Goal: Task Accomplishment & Management: Manage account settings

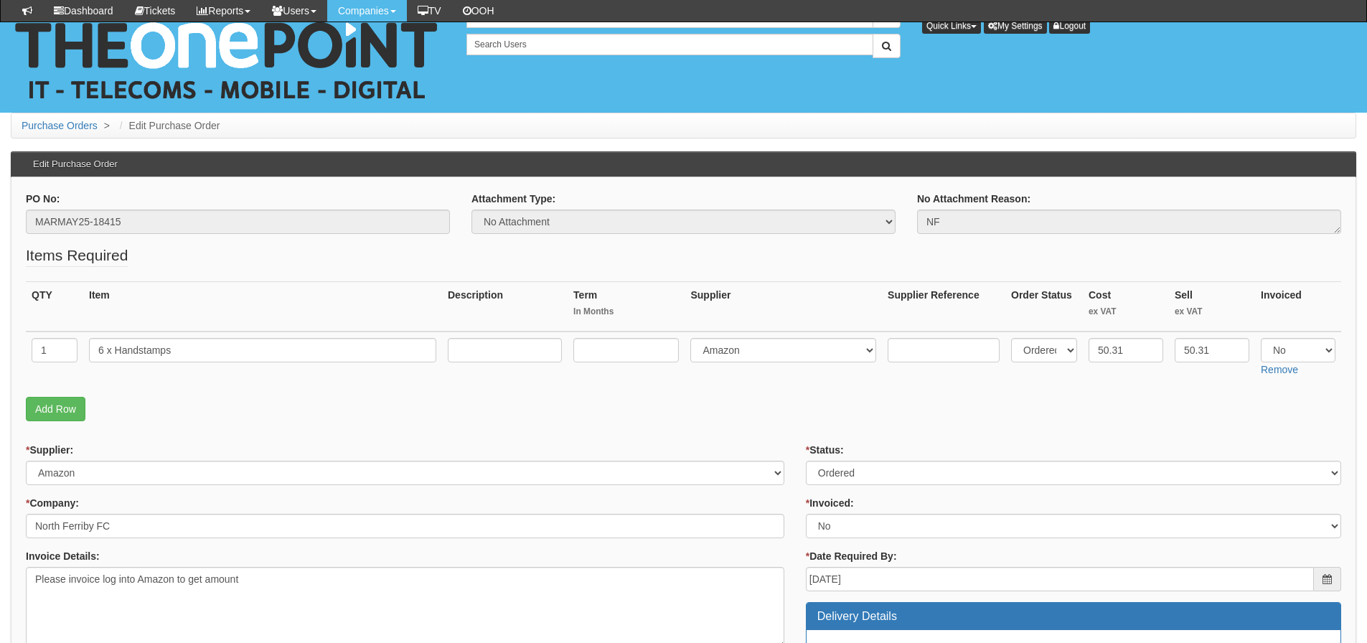
scroll to position [718, 0]
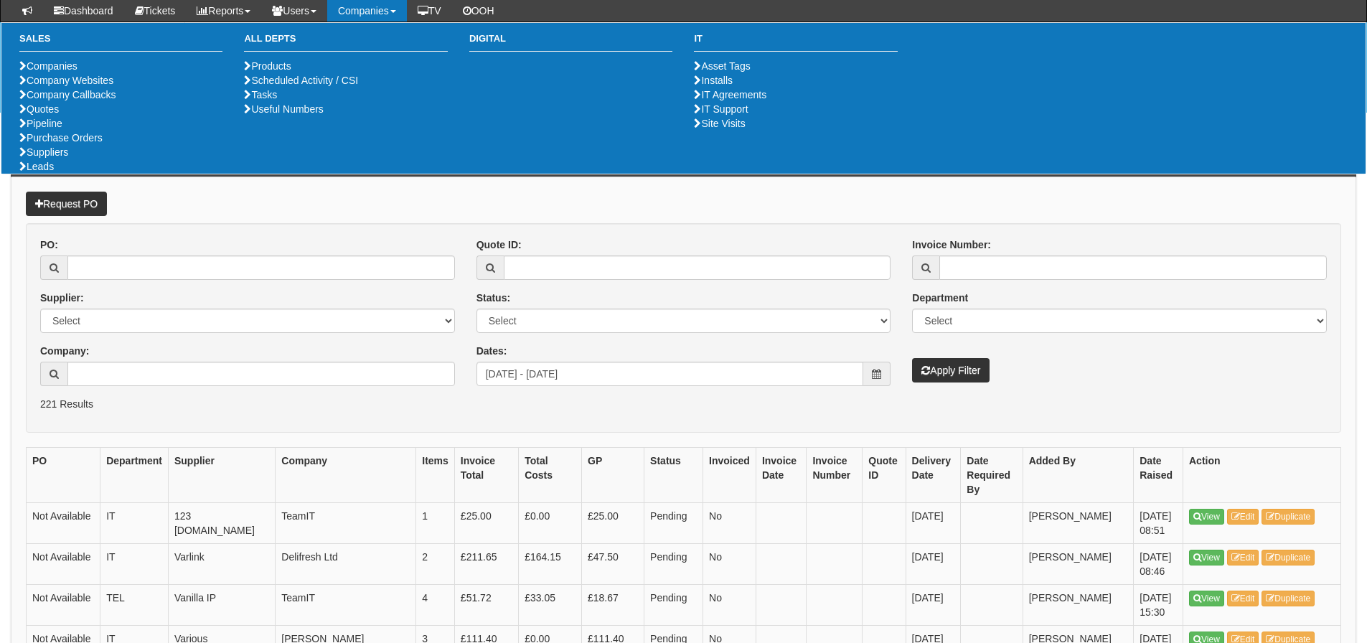
scroll to position [359, 0]
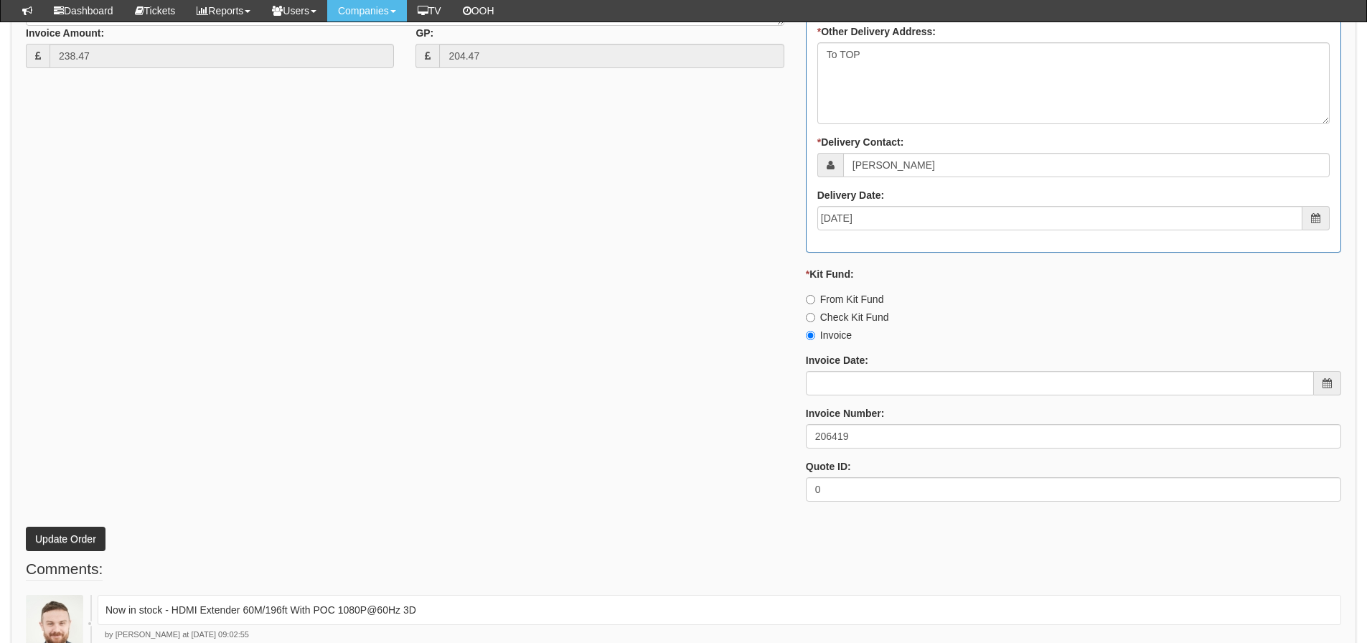
scroll to position [861, 0]
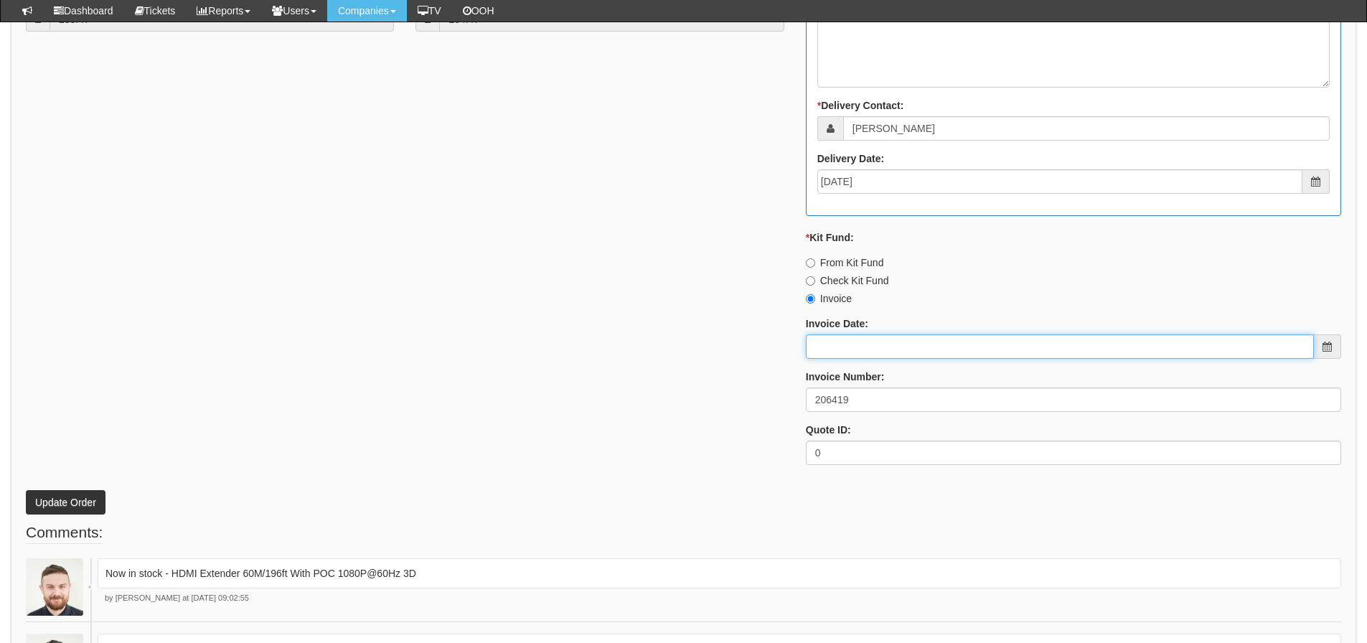
click at [907, 349] on input "Invoice Date:" at bounding box center [1060, 346] width 508 height 24
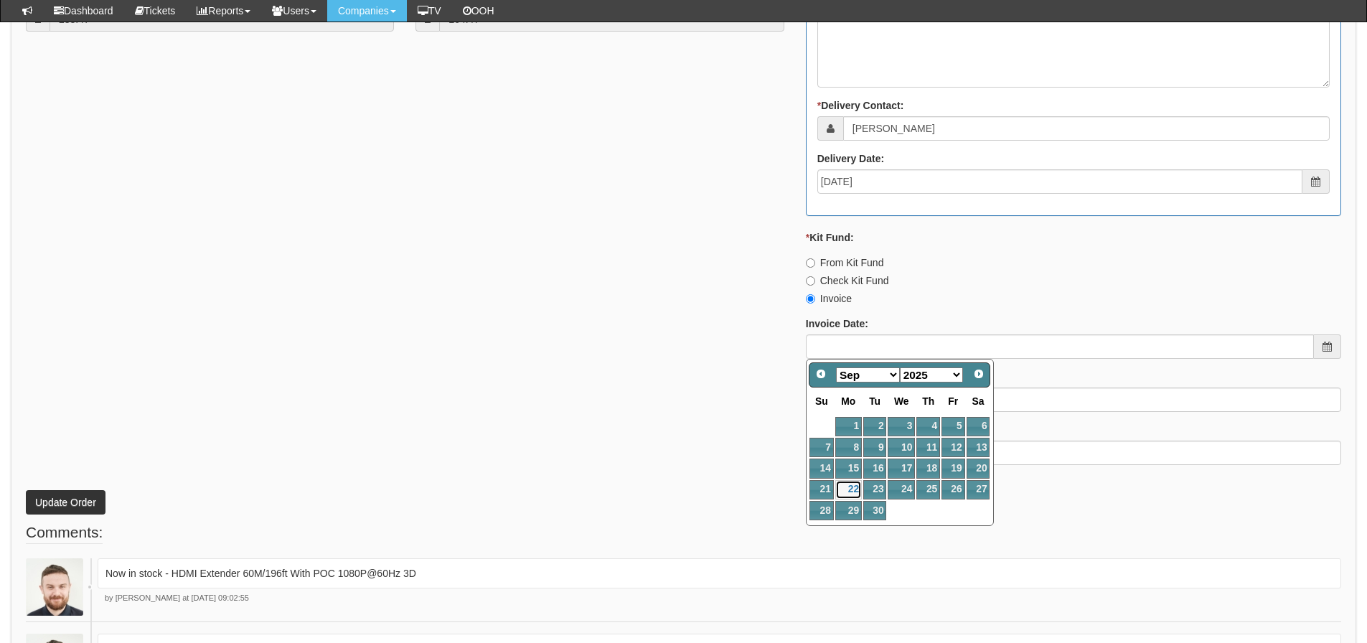
click at [850, 489] on link "22" at bounding box center [848, 489] width 27 height 19
type input "2025-09-22"
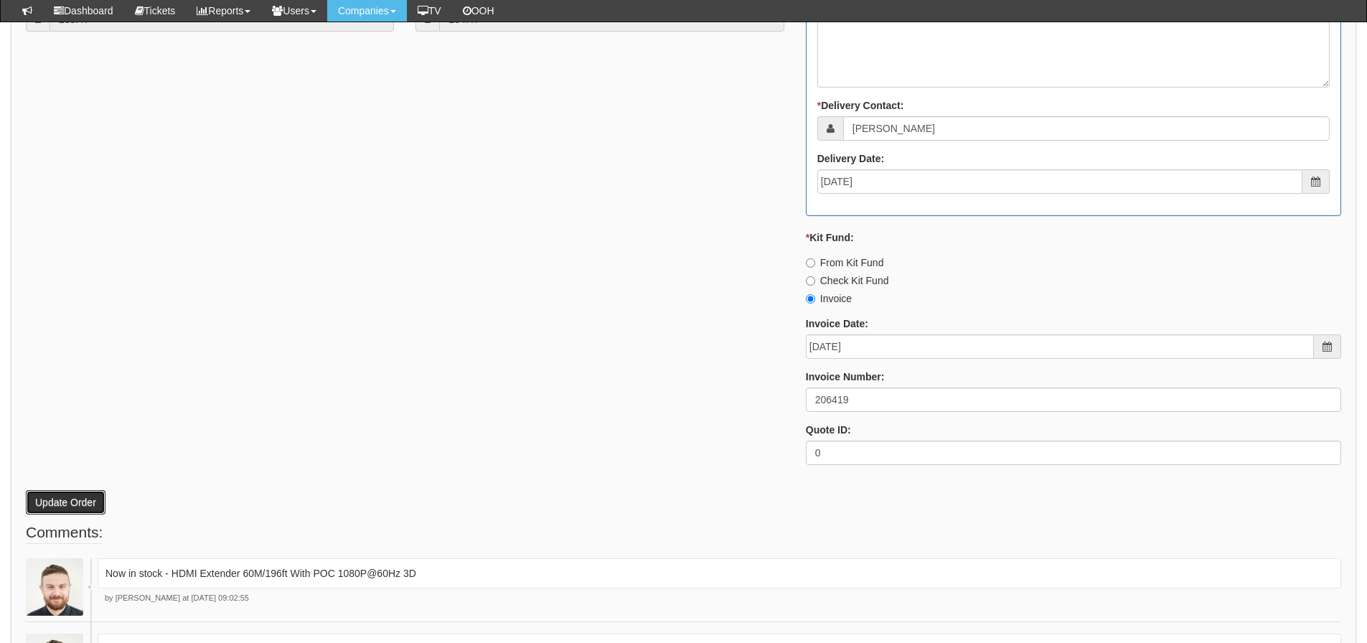
click at [42, 498] on button "Update Order" at bounding box center [66, 502] width 80 height 24
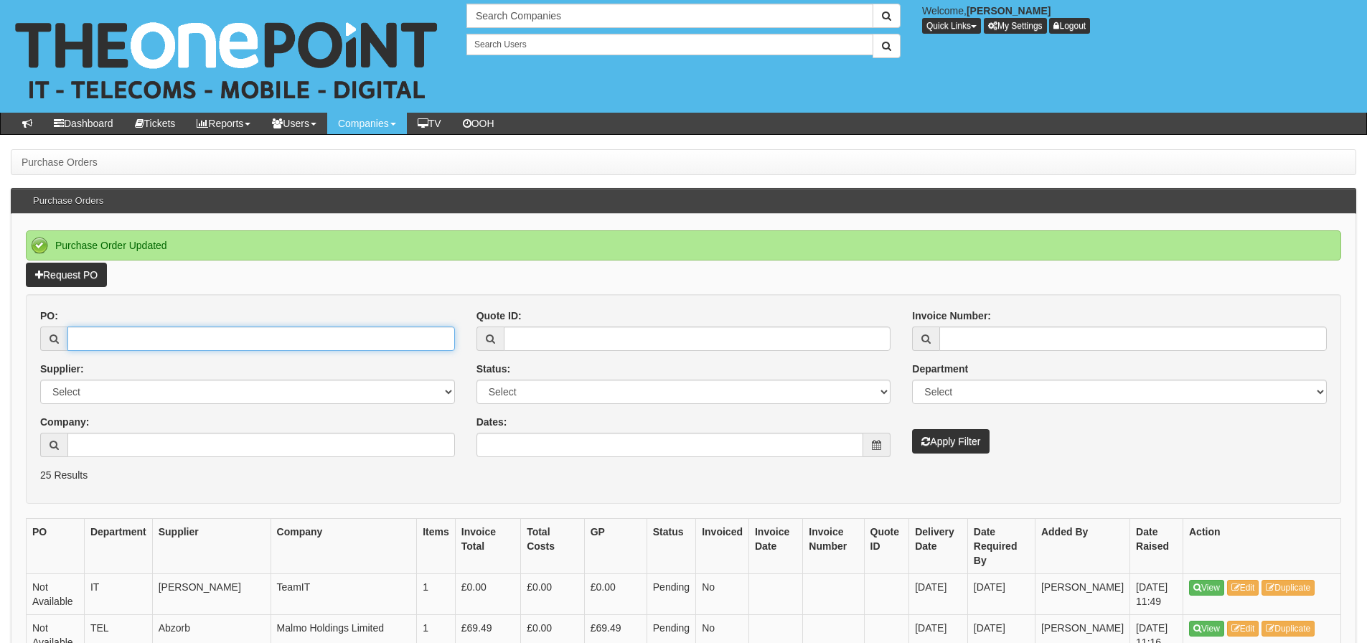
click at [116, 337] on input "PO:" at bounding box center [260, 338] width 387 height 24
type input "19172"
click at [912, 429] on button "Apply Filter" at bounding box center [950, 441] width 77 height 24
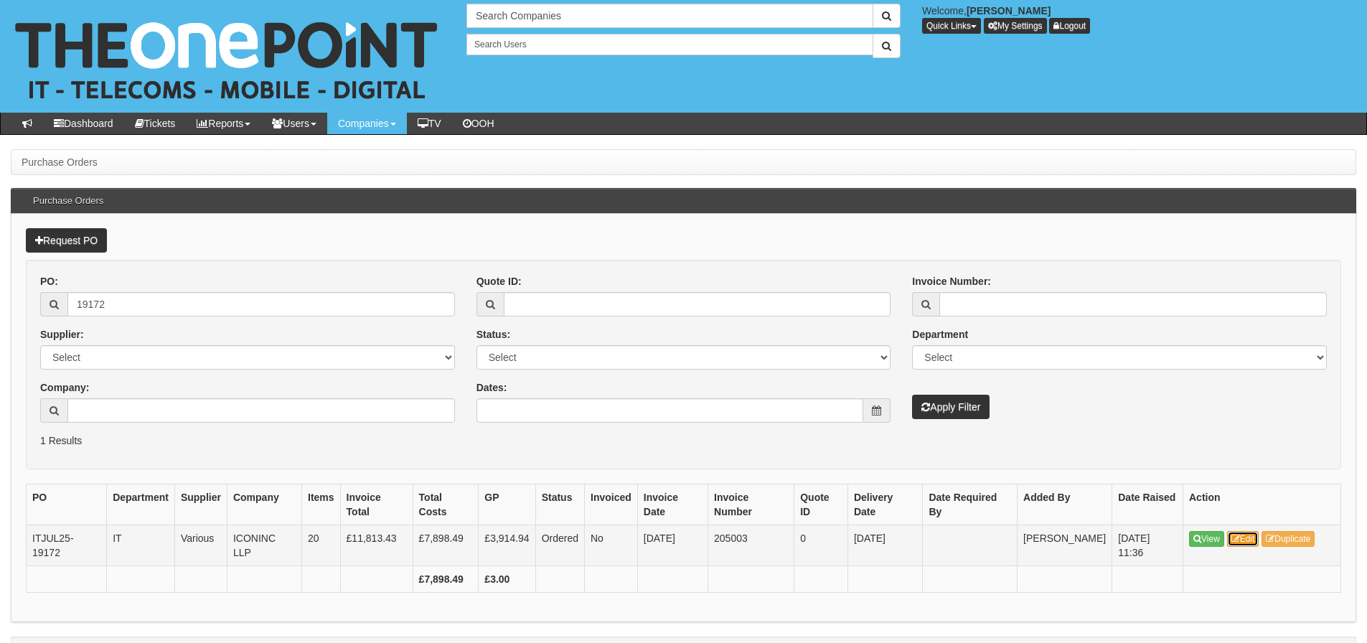
click at [1241, 532] on link "Edit" at bounding box center [1243, 539] width 32 height 16
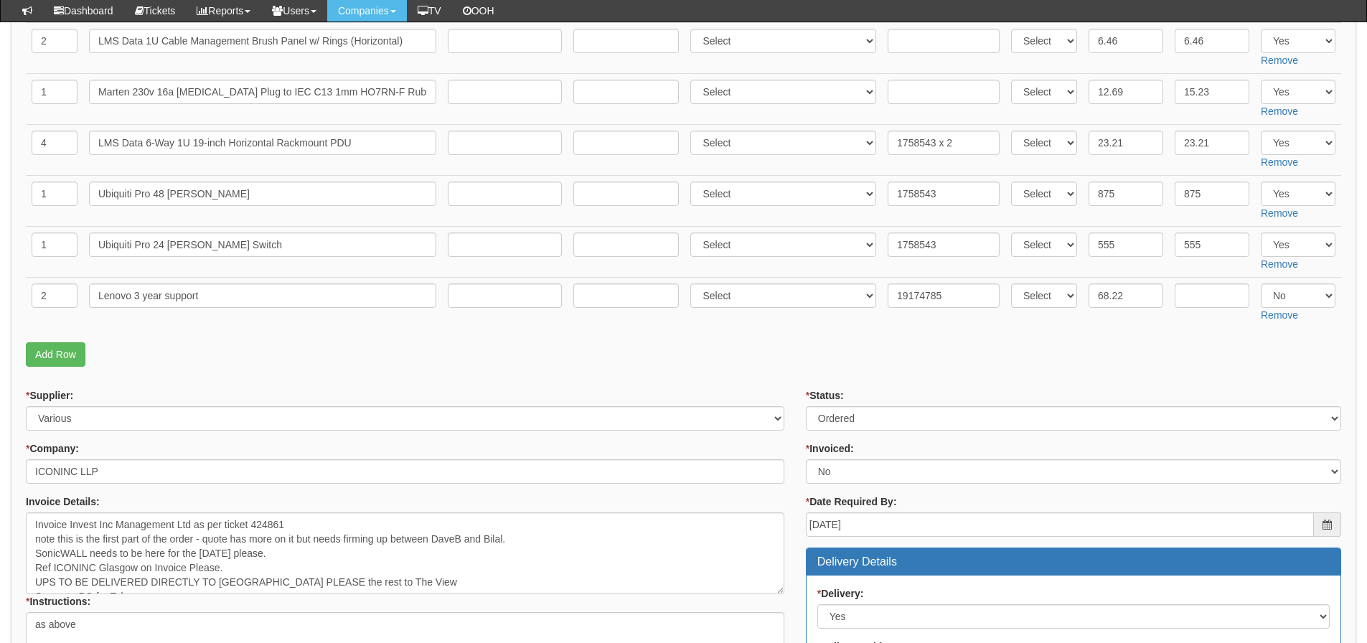
scroll to position [951, 0]
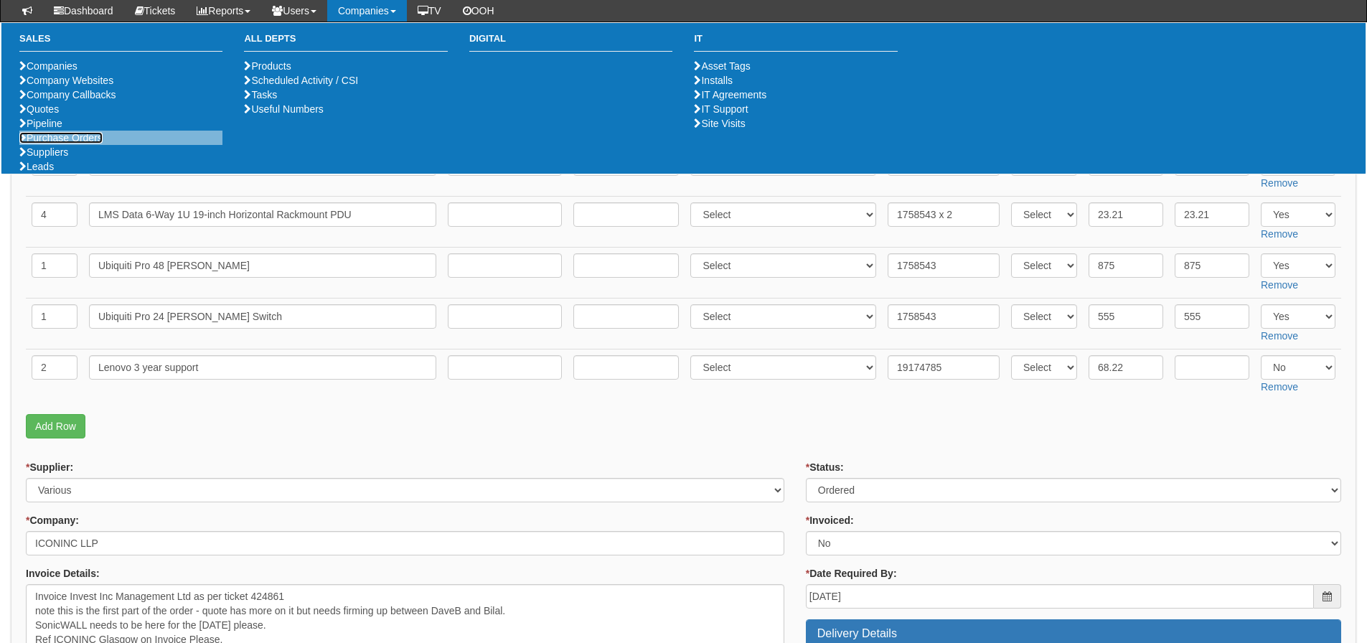
click at [46, 144] on link "Purchase Orders" at bounding box center [60, 137] width 83 height 11
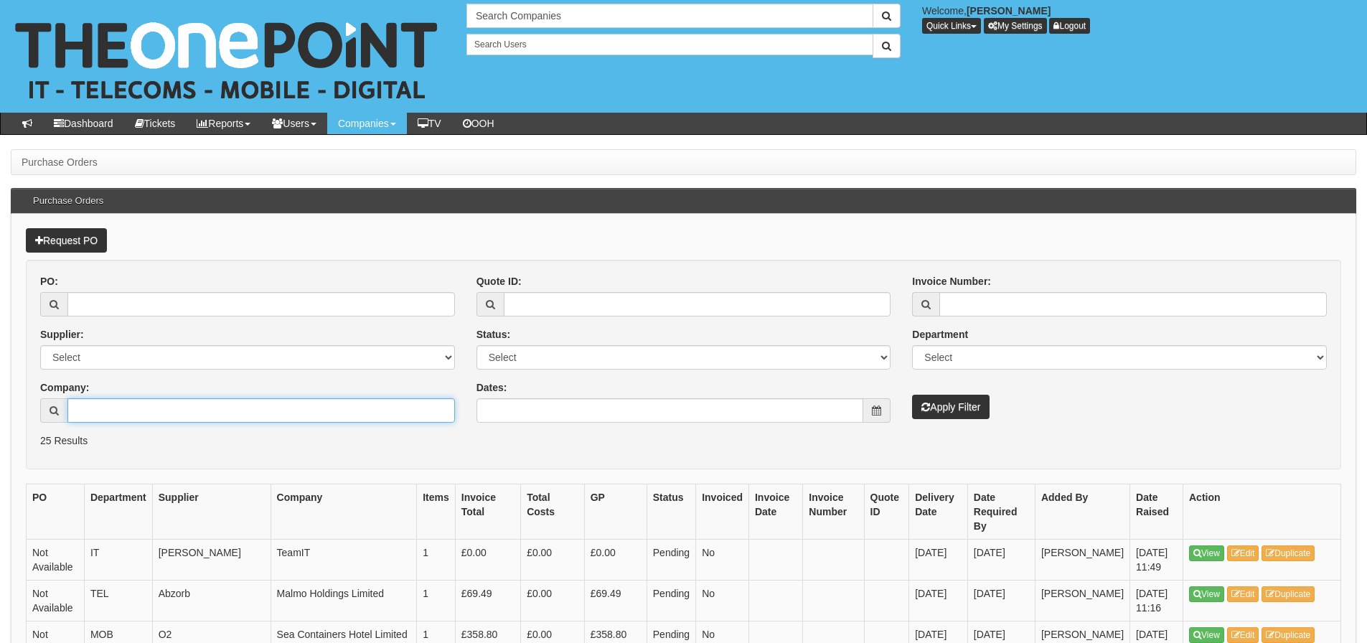
click at [180, 413] on input "Company:" at bounding box center [260, 410] width 387 height 24
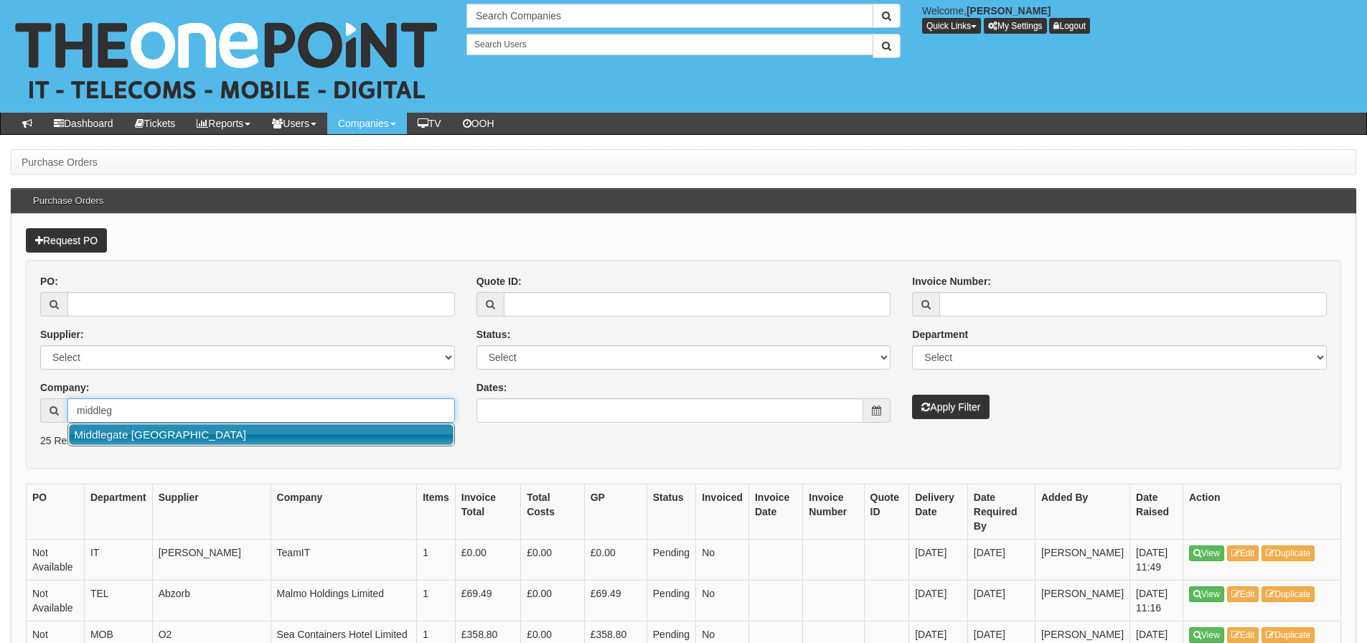
click at [177, 430] on link "Middlegate Europe" at bounding box center [261, 434] width 385 height 21
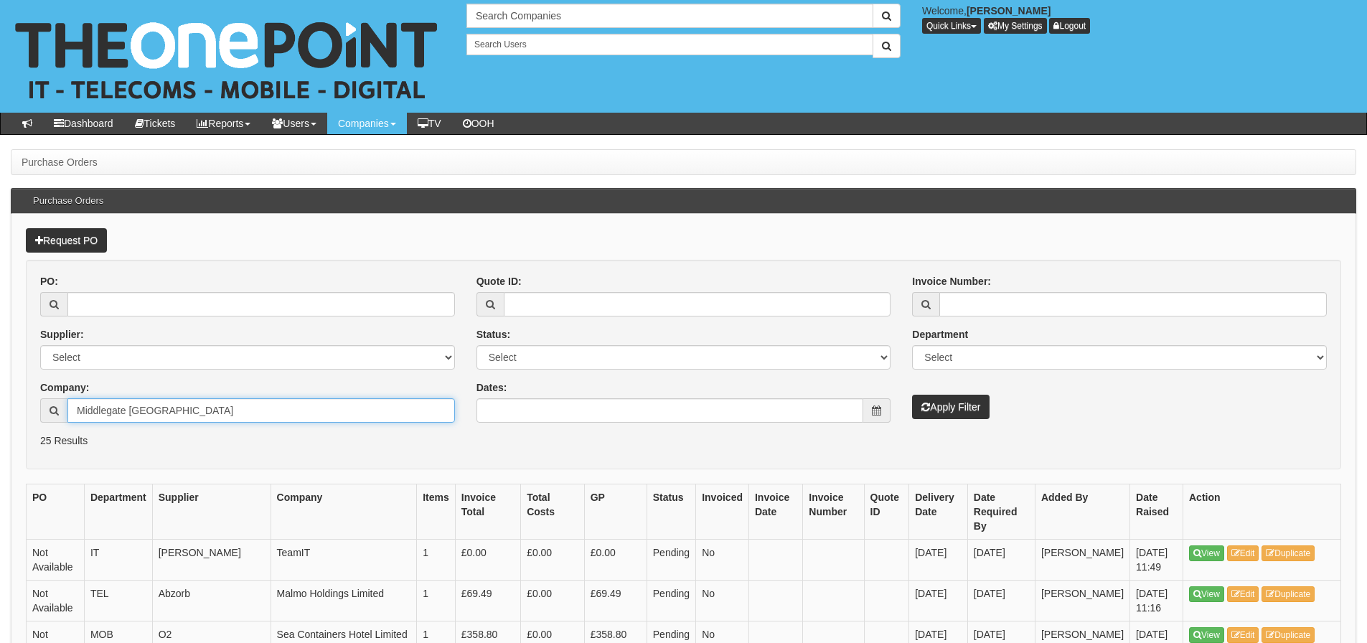
type input "Middlegate Europe"
click at [936, 403] on button "Apply Filter" at bounding box center [950, 407] width 77 height 24
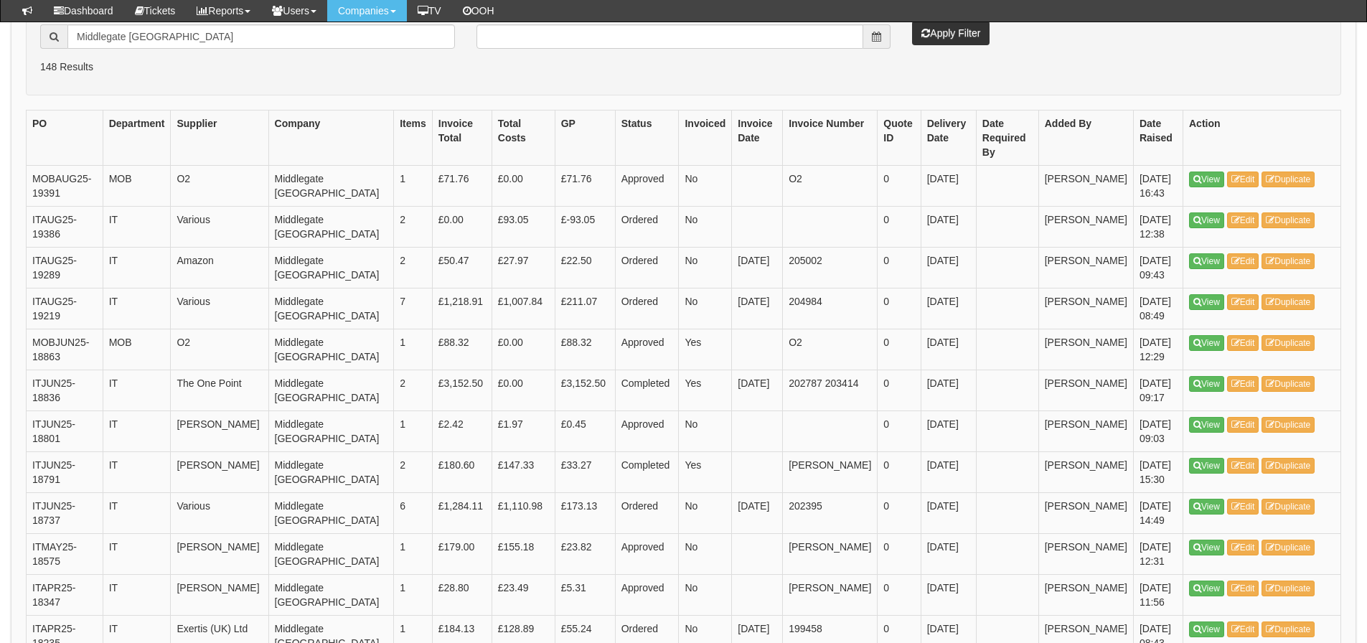
scroll to position [359, 0]
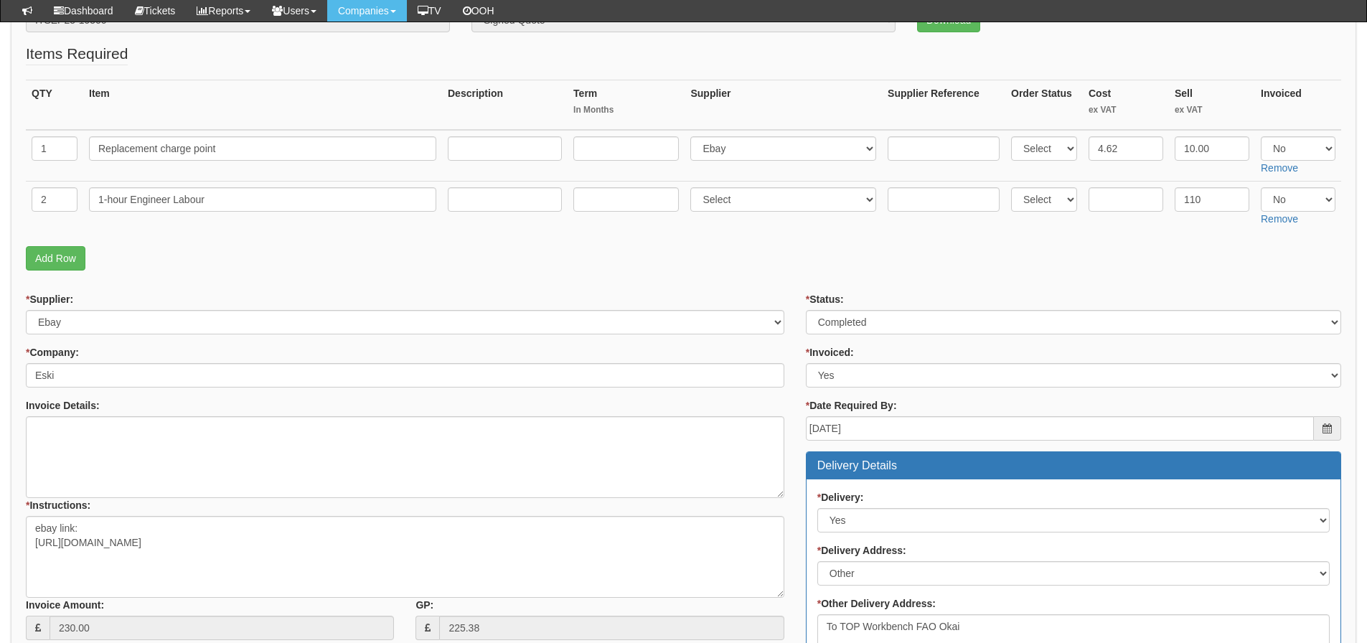
scroll to position [152, 0]
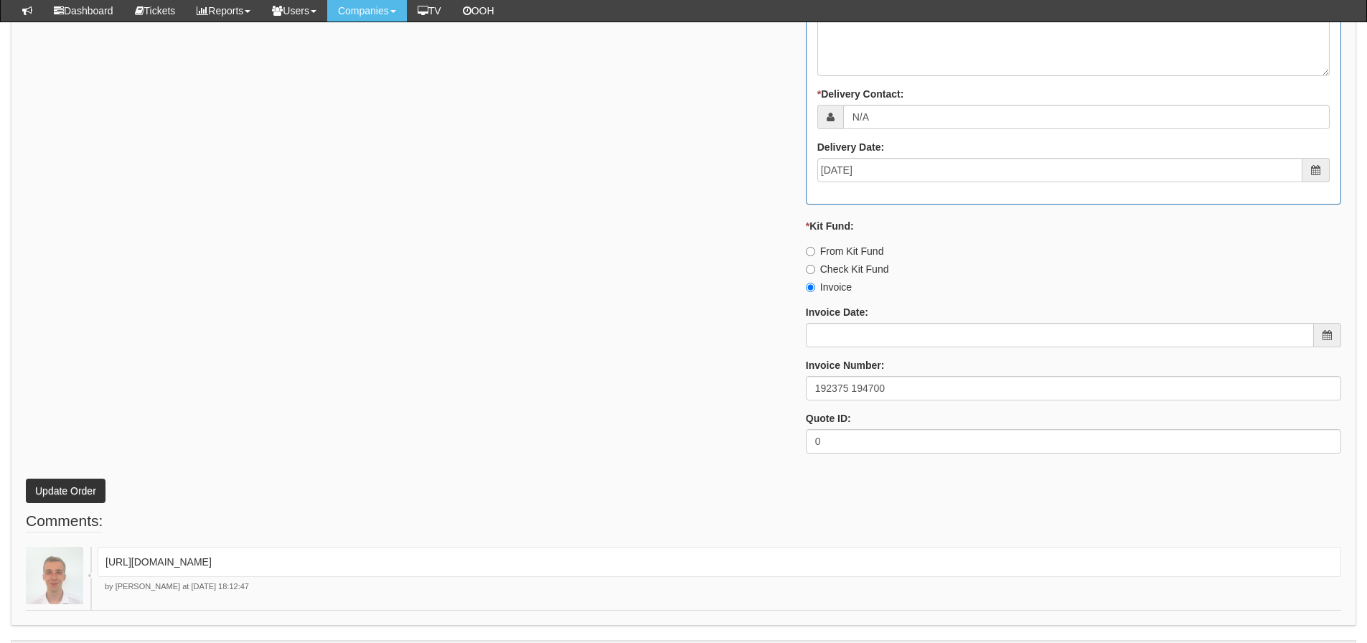
scroll to position [933, 0]
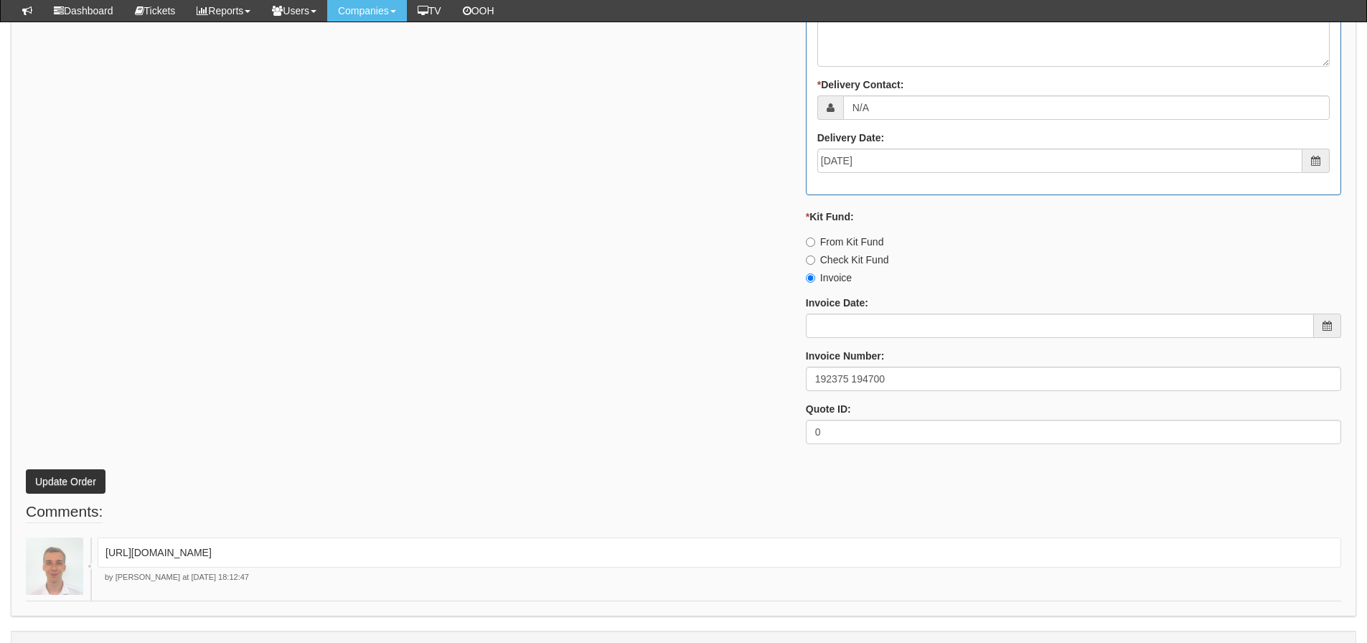
click at [217, 123] on div "* Supplier: Select 123 REG.co.uk 1Password 3 4Gon AA Jones Electric Ltd Abzorb …" at bounding box center [683, 59] width 1337 height 793
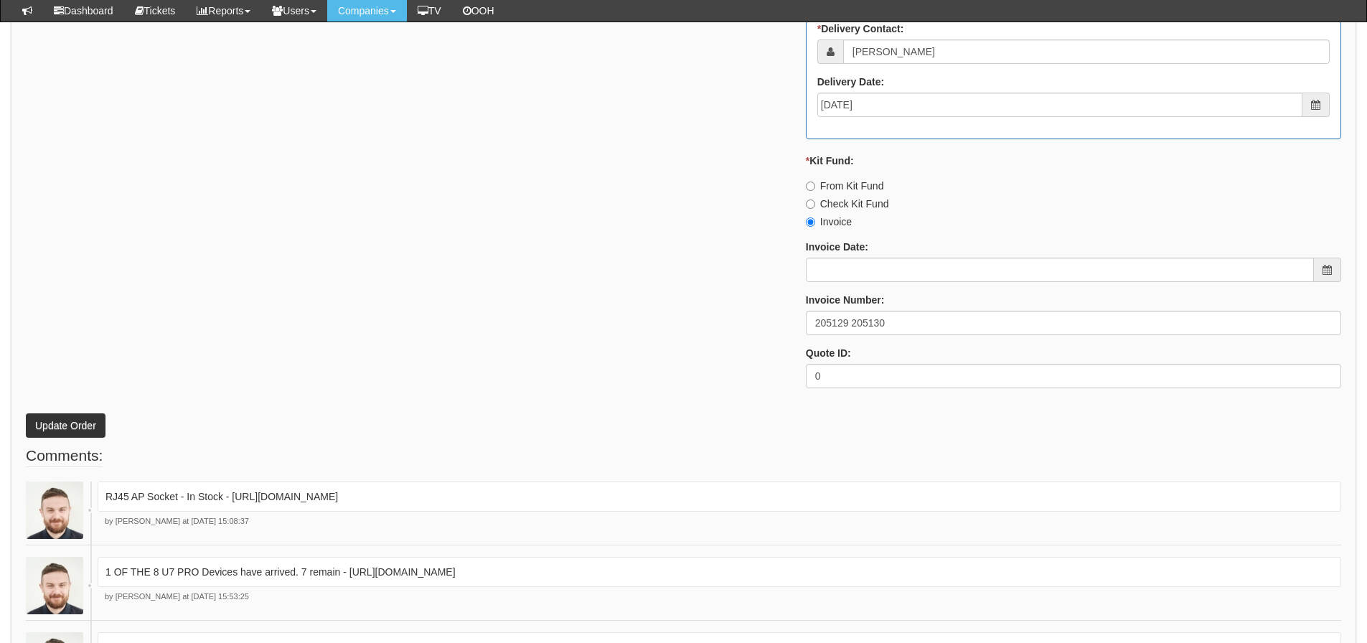
scroll to position [1005, 0]
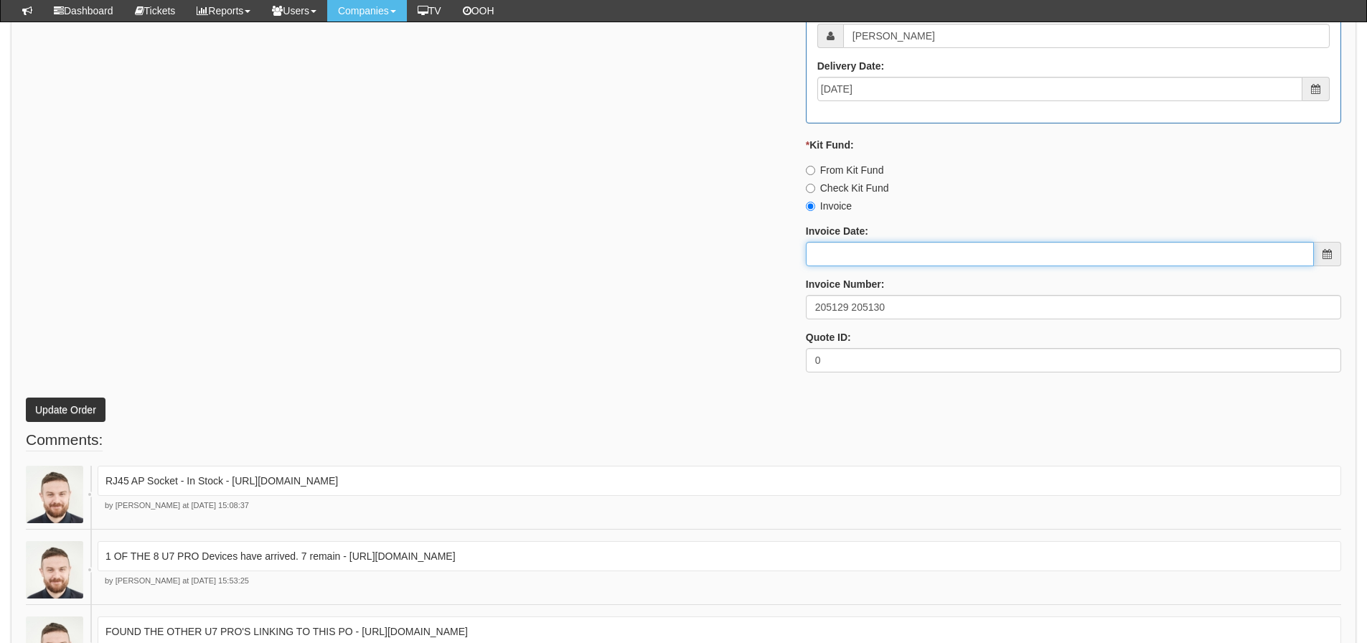
click at [827, 248] on input "Invoice Date:" at bounding box center [1060, 254] width 508 height 24
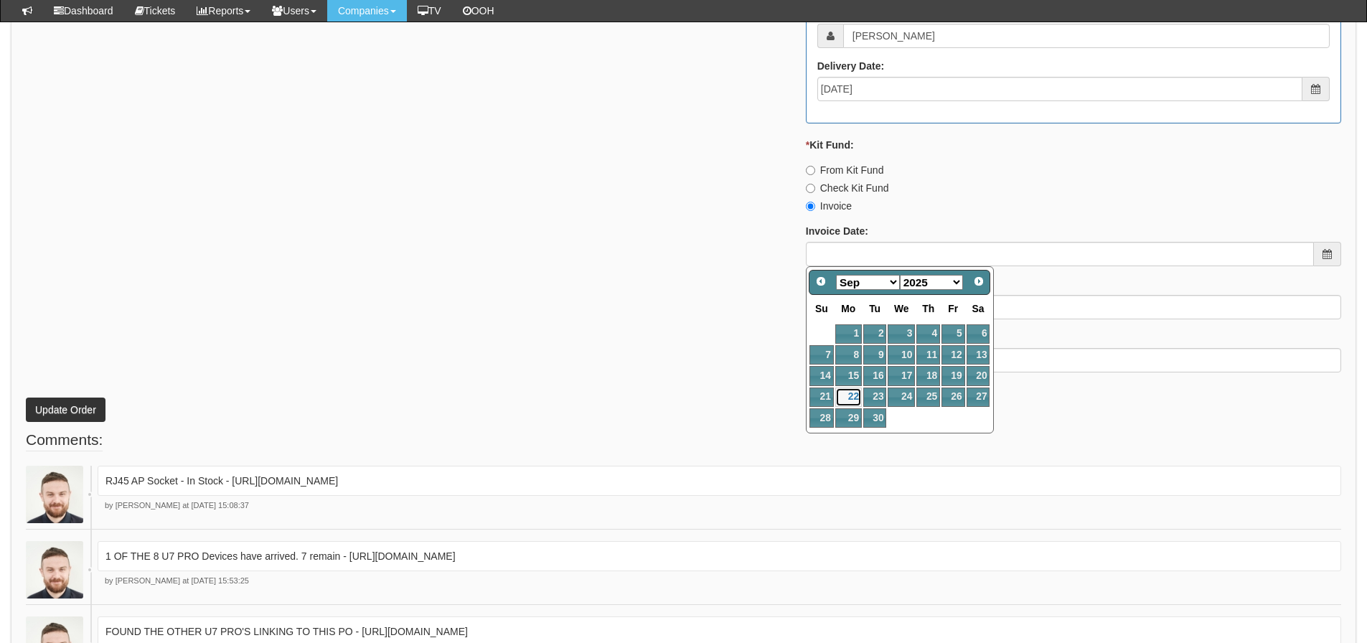
click at [851, 394] on link "22" at bounding box center [848, 396] width 27 height 19
type input "[DATE]"
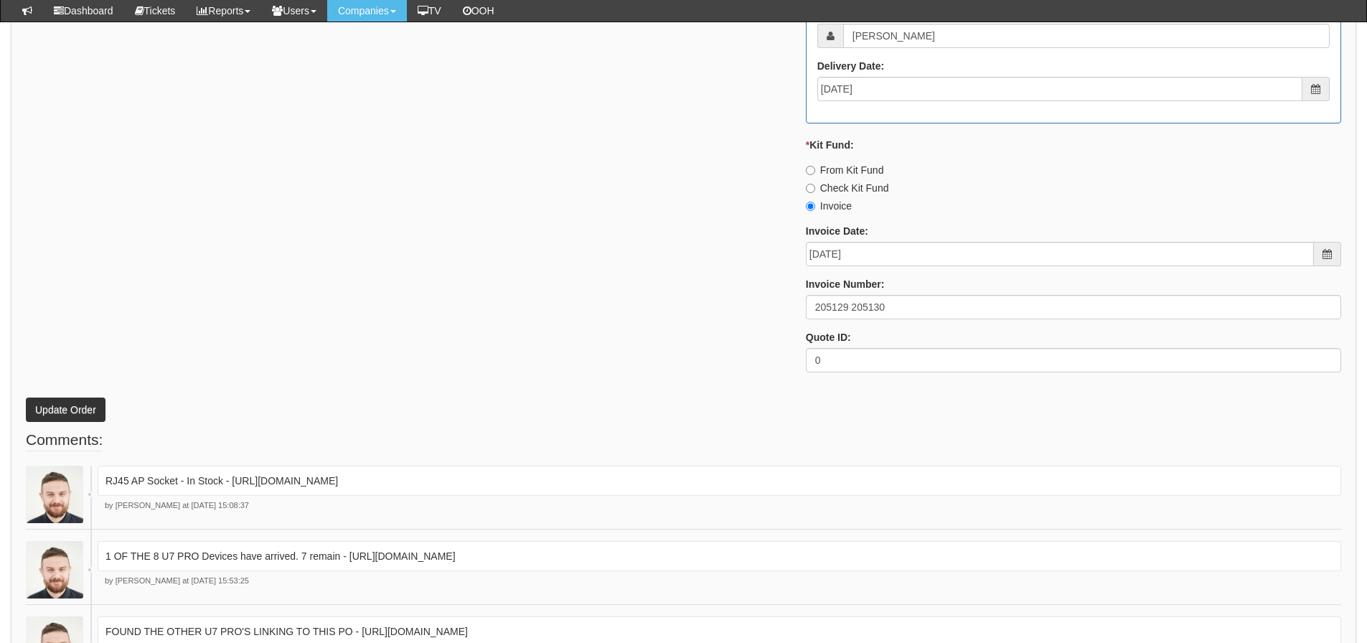
drag, startPoint x: 618, startPoint y: 361, endPoint x: 573, endPoint y: 374, distance: 46.3
click at [71, 418] on button "Update Order" at bounding box center [66, 410] width 80 height 24
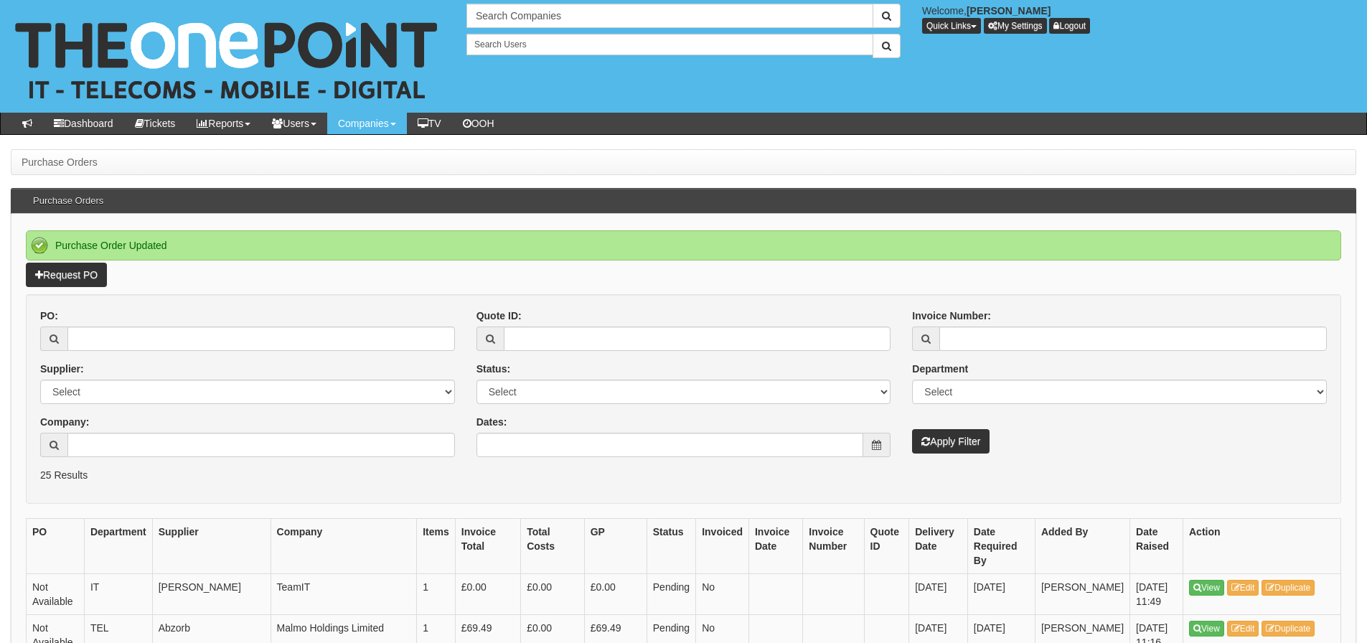
drag, startPoint x: 178, startPoint y: 324, endPoint x: 171, endPoint y: 334, distance: 12.3
click at [178, 324] on div "PO:" at bounding box center [247, 330] width 415 height 42
click at [163, 342] on input "PO:" at bounding box center [260, 338] width 387 height 24
type input "19544"
click at [912, 429] on button "Apply Filter" at bounding box center [950, 441] width 77 height 24
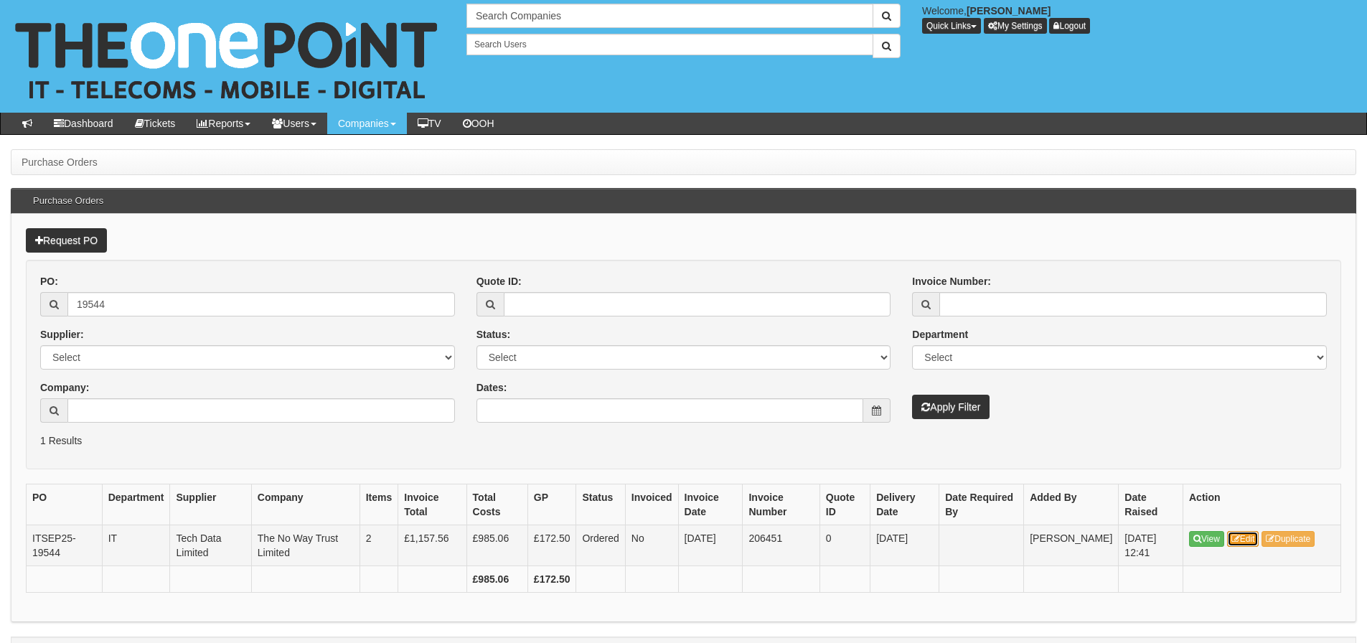
click at [1247, 536] on link "Edit" at bounding box center [1243, 539] width 32 height 16
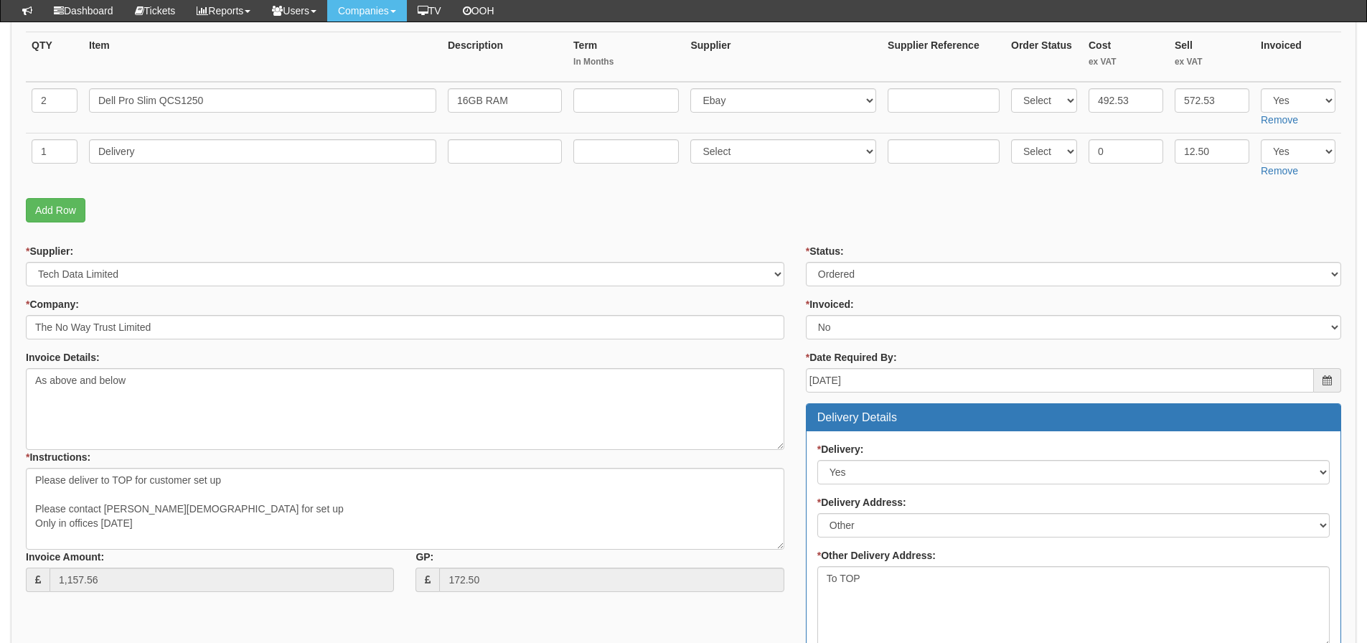
scroll to position [359, 0]
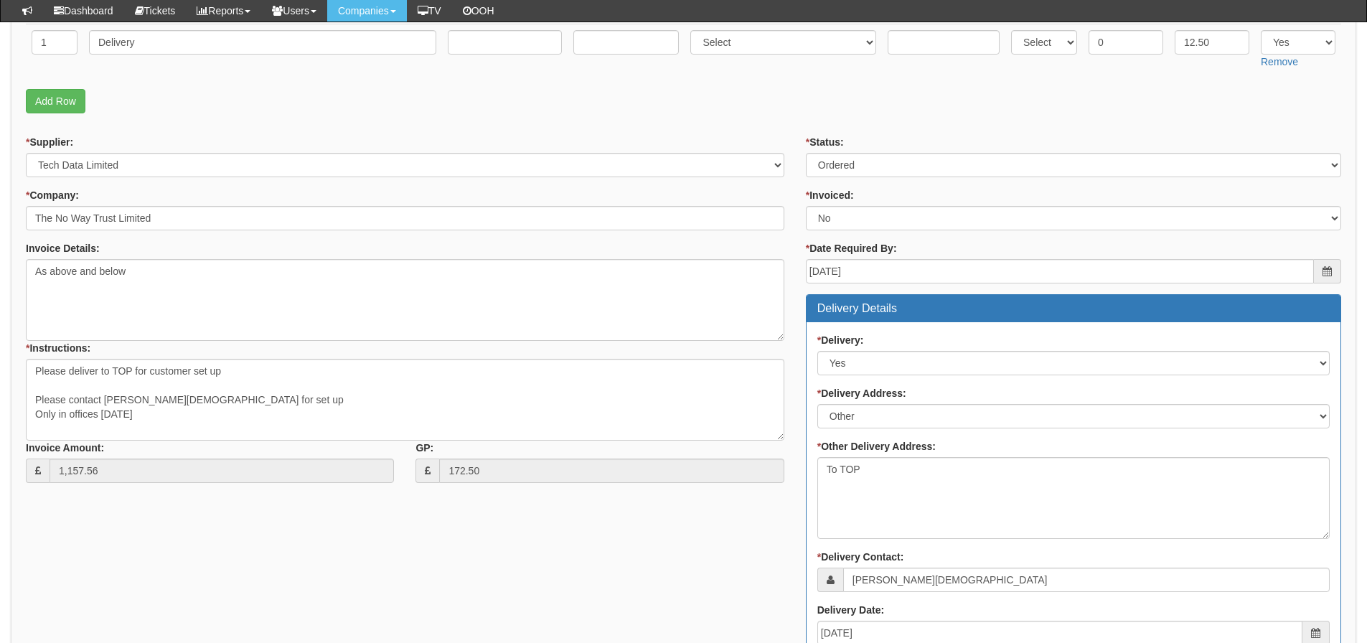
drag, startPoint x: 446, startPoint y: 518, endPoint x: 492, endPoint y: 523, distance: 46.2
click at [446, 518] on div "* Supplier: Select 123 REG.co.uk 1Password 3 4Gon AA Jones Electric Ltd Abzorb …" at bounding box center [683, 531] width 1337 height 793
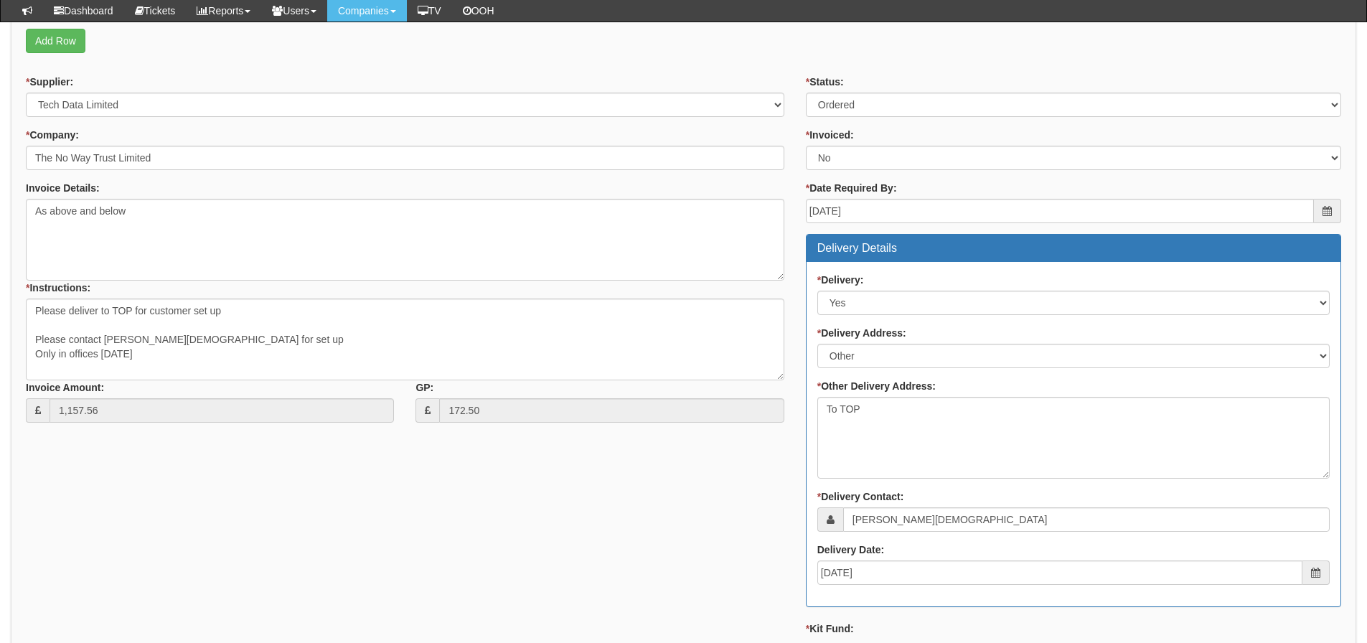
scroll to position [718, 0]
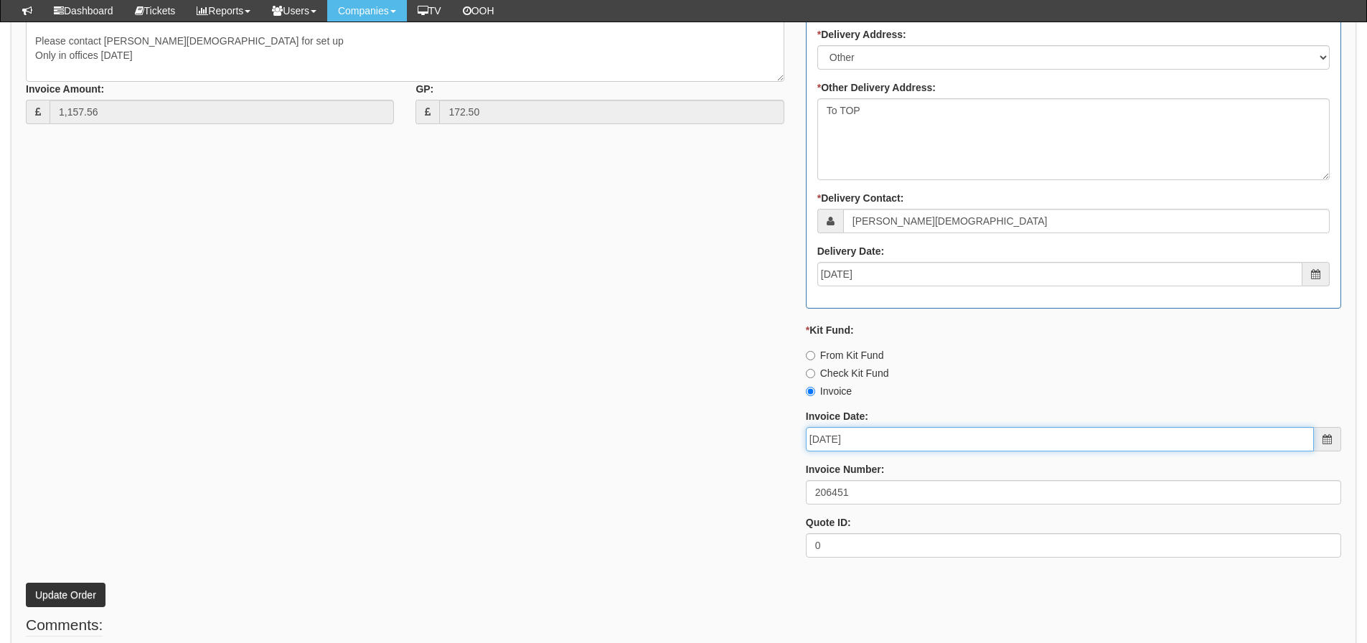
click at [888, 440] on input "2025-09-19" at bounding box center [1060, 439] width 508 height 24
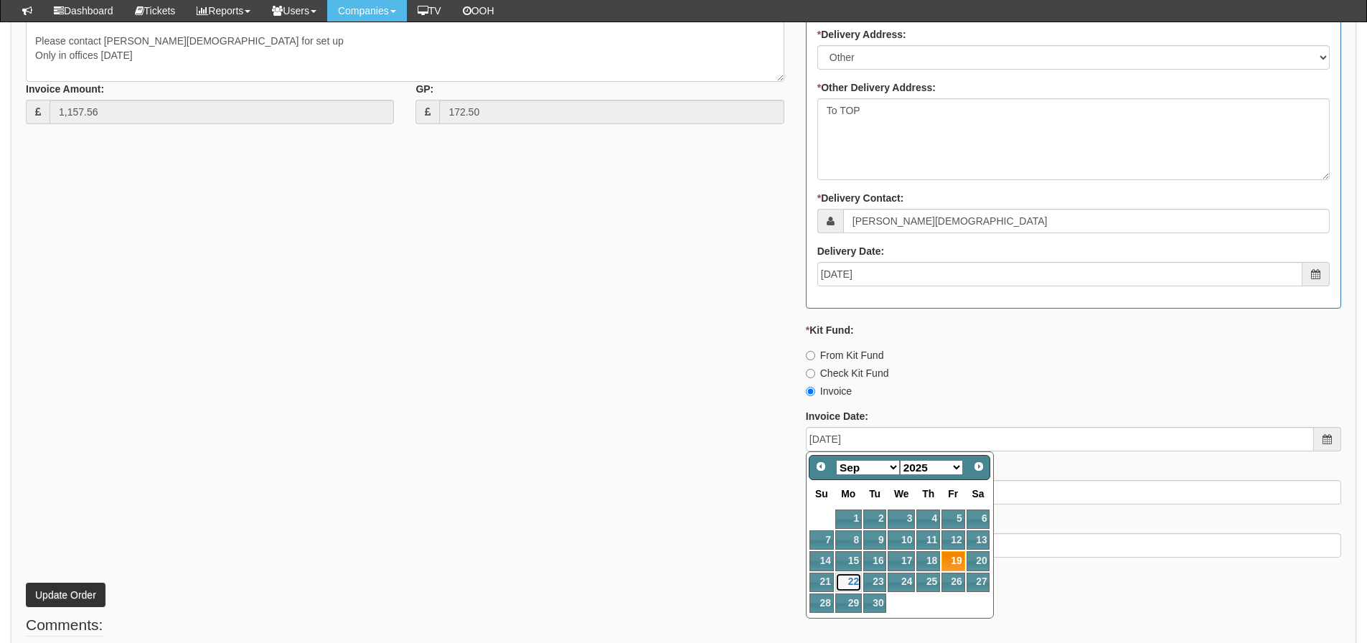
click at [847, 588] on link "22" at bounding box center [848, 582] width 27 height 19
type input "[DATE]"
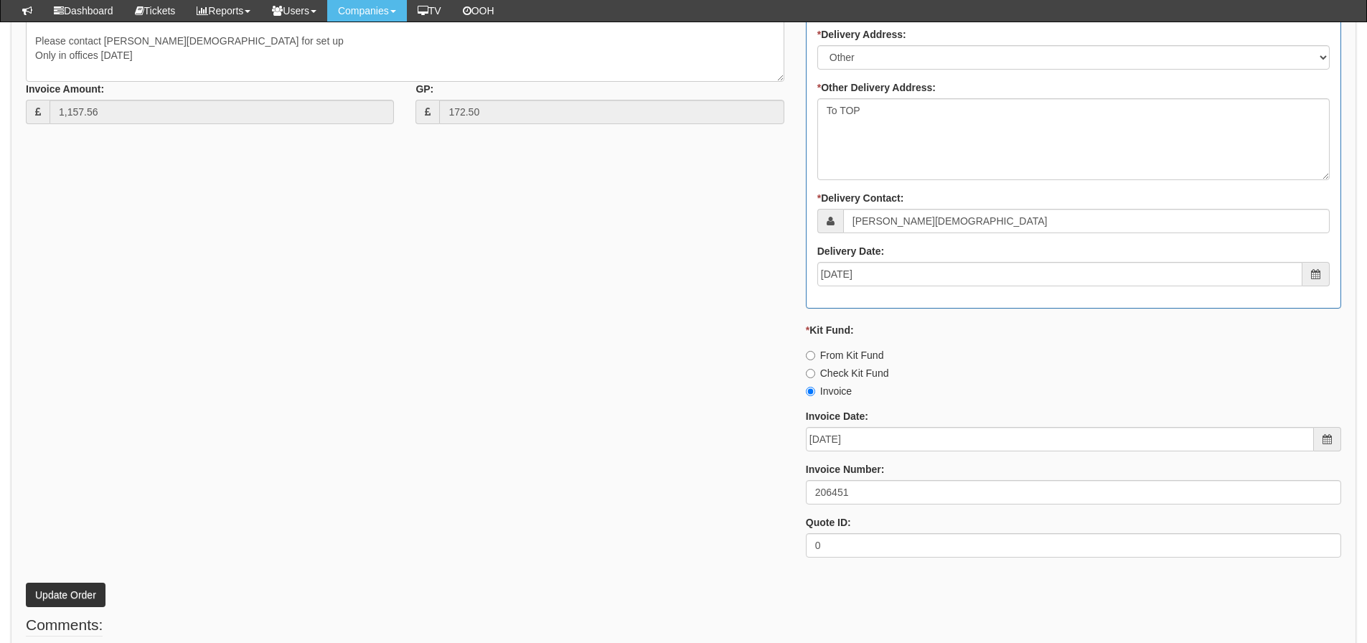
click at [622, 523] on div "* Supplier: Select 123 REG.co.uk 1Password 3 4Gon AA Jones Electric Ltd Abzorb …" at bounding box center [683, 172] width 1337 height 793
click at [51, 594] on button "Update Order" at bounding box center [66, 595] width 80 height 24
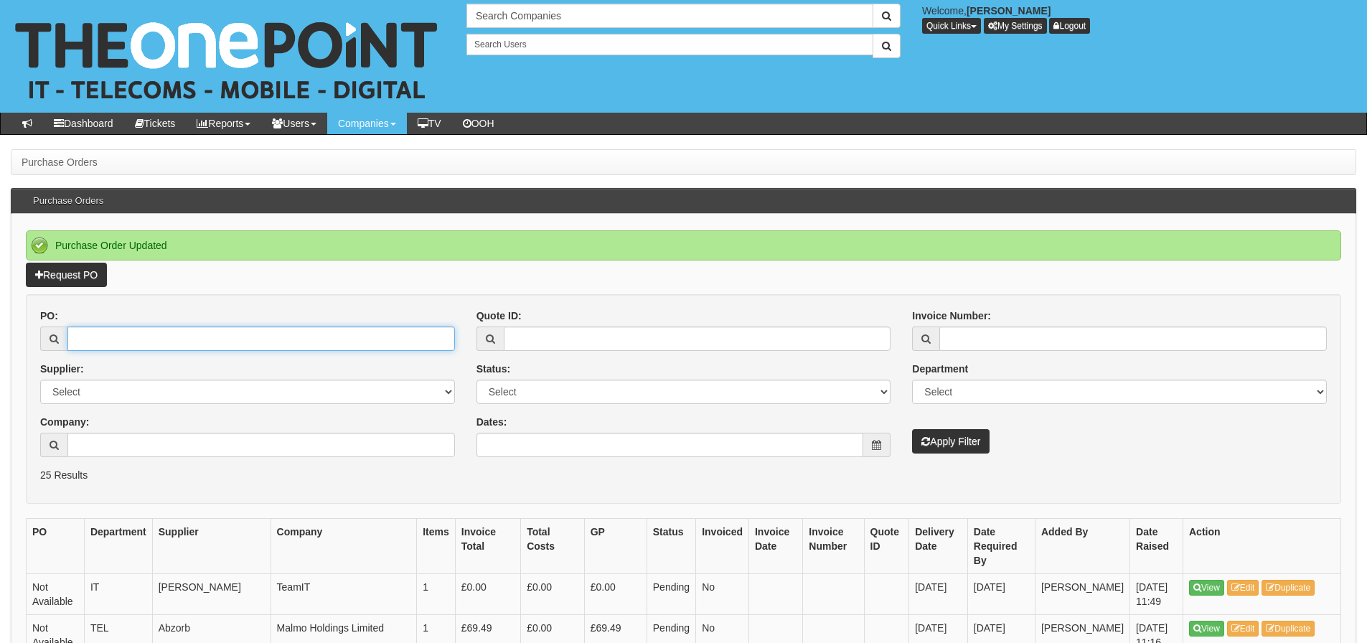
click at [166, 339] on input "PO:" at bounding box center [260, 338] width 387 height 24
type input "19547"
click at [912, 429] on button "Apply Filter" at bounding box center [950, 441] width 77 height 24
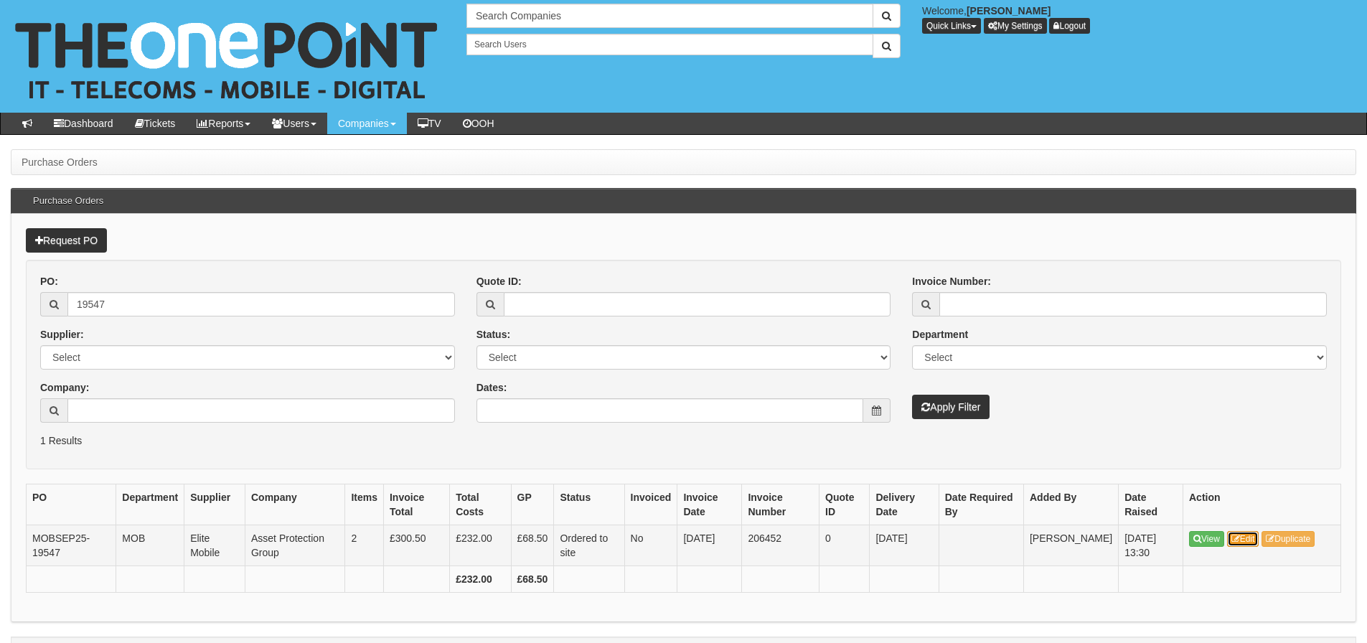
click at [1237, 531] on link "Edit" at bounding box center [1243, 539] width 32 height 16
click at [1237, 537] on icon at bounding box center [1235, 539] width 9 height 9
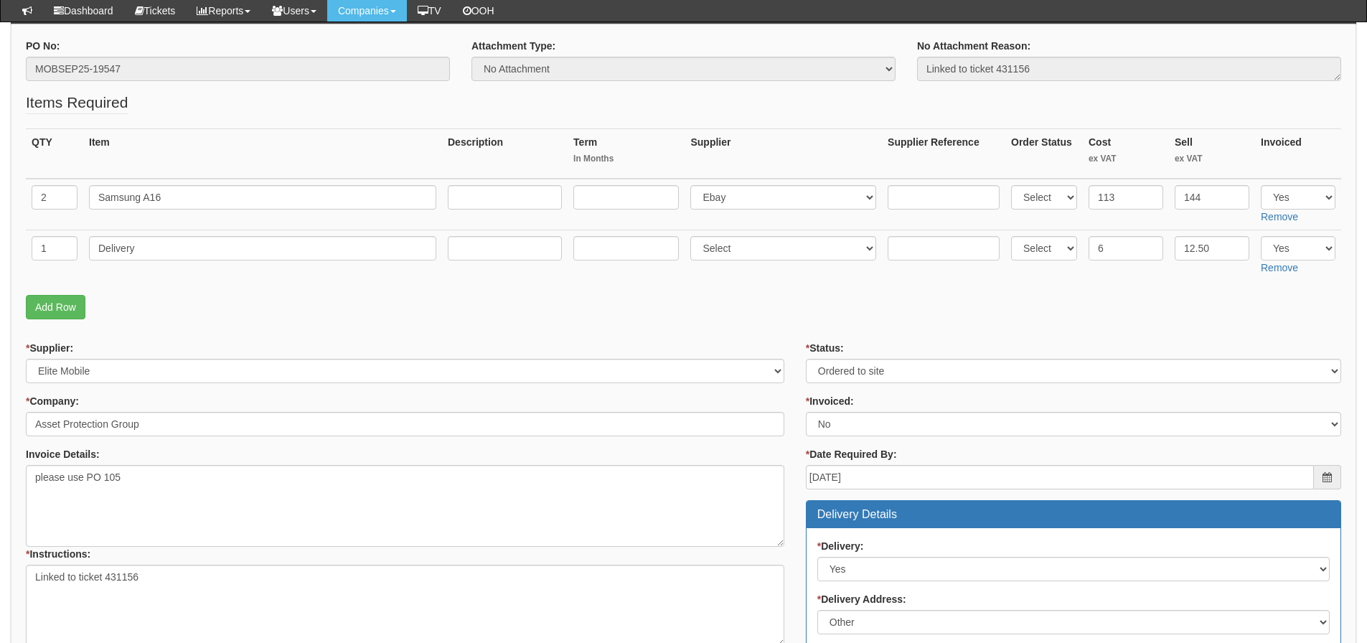
scroll to position [152, 0]
